Goal: Information Seeking & Learning: Learn about a topic

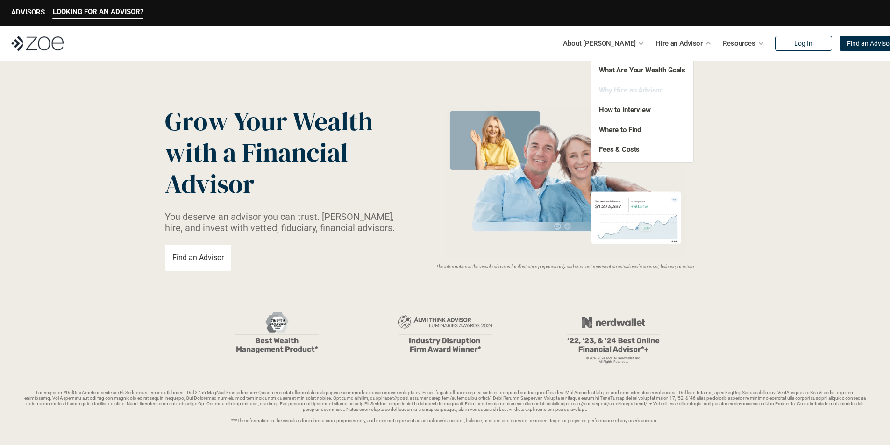
click at [651, 88] on link "Why Hire an Advisor" at bounding box center [630, 90] width 63 height 8
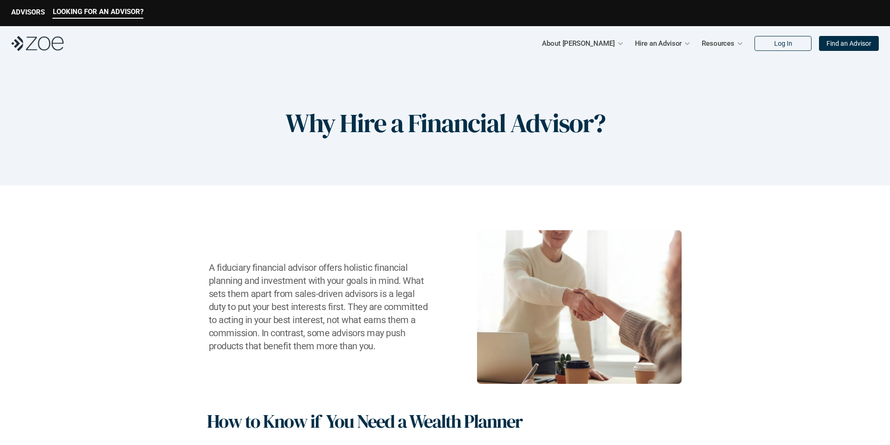
click at [36, 43] on img at bounding box center [37, 43] width 52 height 15
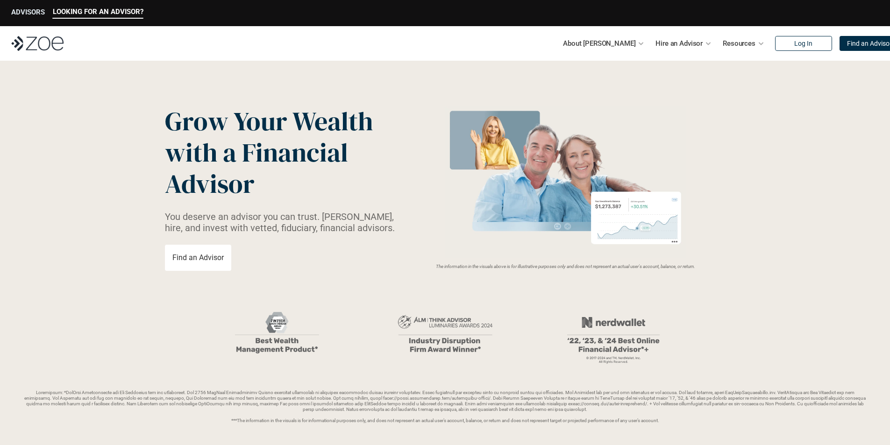
click at [29, 9] on p "ADVISORS" at bounding box center [28, 12] width 34 height 8
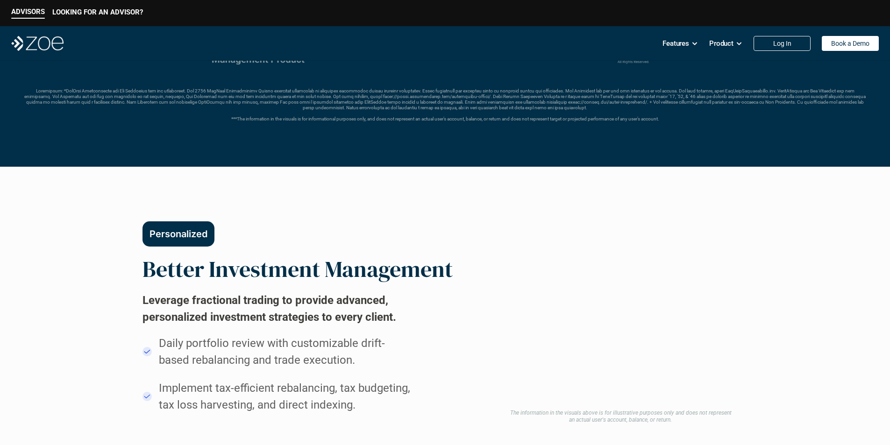
scroll to position [374, 0]
